Goal: Task Accomplishment & Management: Manage account settings

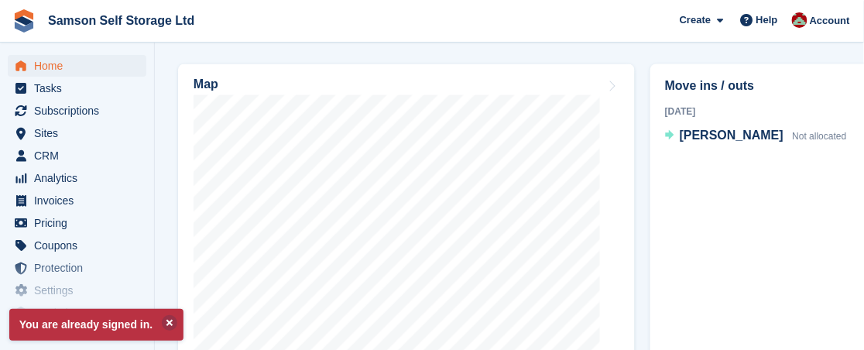
scroll to position [577, 0]
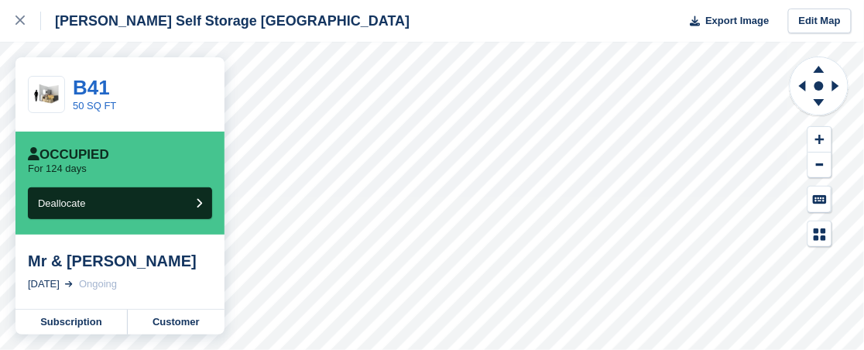
click at [139, 265] on div "Mr & Mrs Wood" at bounding box center [120, 261] width 184 height 19
click at [80, 320] on link "Subscription" at bounding box center [71, 322] width 112 height 25
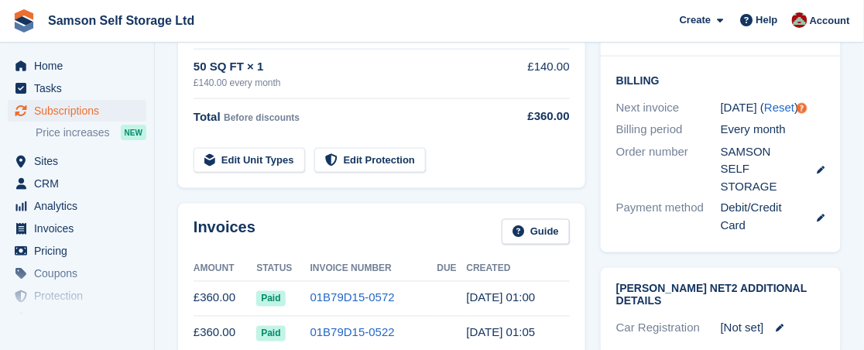
scroll to position [438, 0]
click at [762, 199] on div "Debit/Credit Card" at bounding box center [773, 216] width 105 height 35
click at [821, 214] on icon at bounding box center [821, 218] width 8 height 8
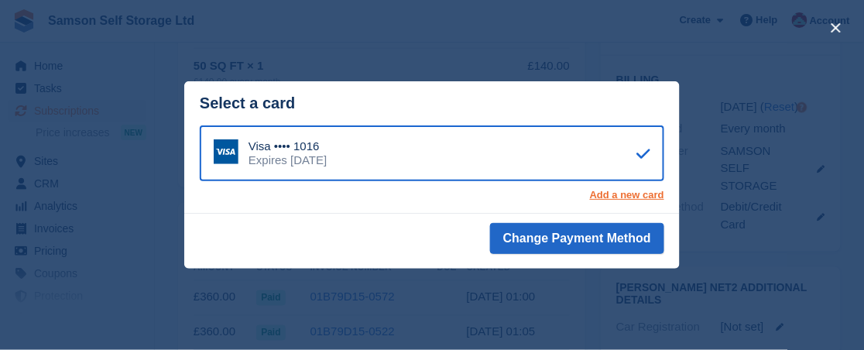
click at [622, 199] on link "Add a new card" at bounding box center [627, 195] width 74 height 12
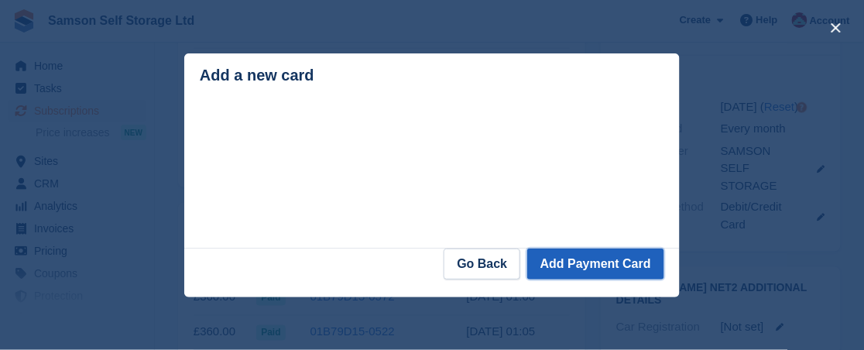
click at [582, 276] on button "Add Payment Card" at bounding box center [595, 263] width 137 height 31
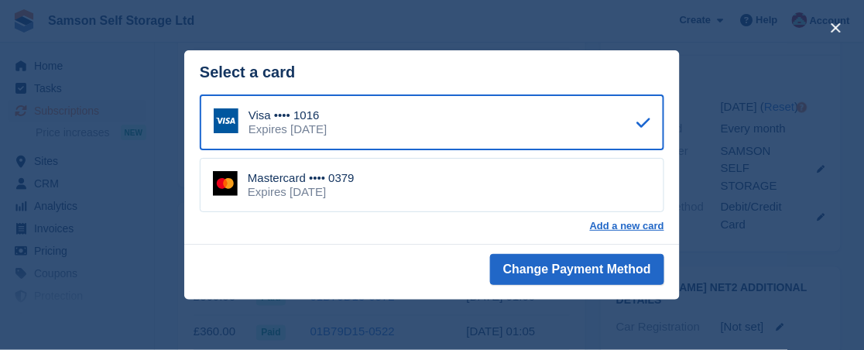
click at [571, 187] on div "Mastercard •••• 0379 Expires August 2030" at bounding box center [432, 185] width 464 height 54
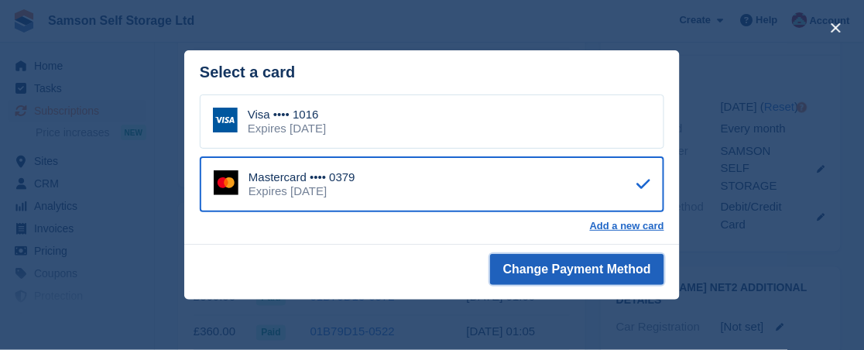
click at [584, 279] on button "Change Payment Method" at bounding box center [577, 269] width 174 height 31
